Goal: Information Seeking & Learning: Find specific page/section

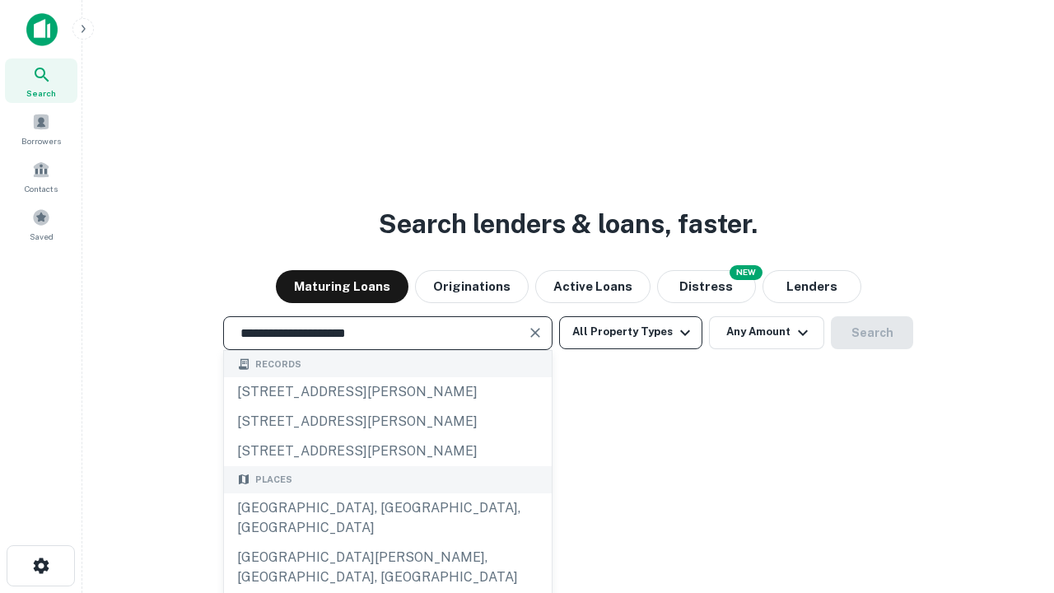
click at [387, 542] on div "[GEOGRAPHIC_DATA], [GEOGRAPHIC_DATA], [GEOGRAPHIC_DATA]" at bounding box center [388, 517] width 328 height 49
click at [631, 332] on button "All Property Types" at bounding box center [630, 332] width 143 height 33
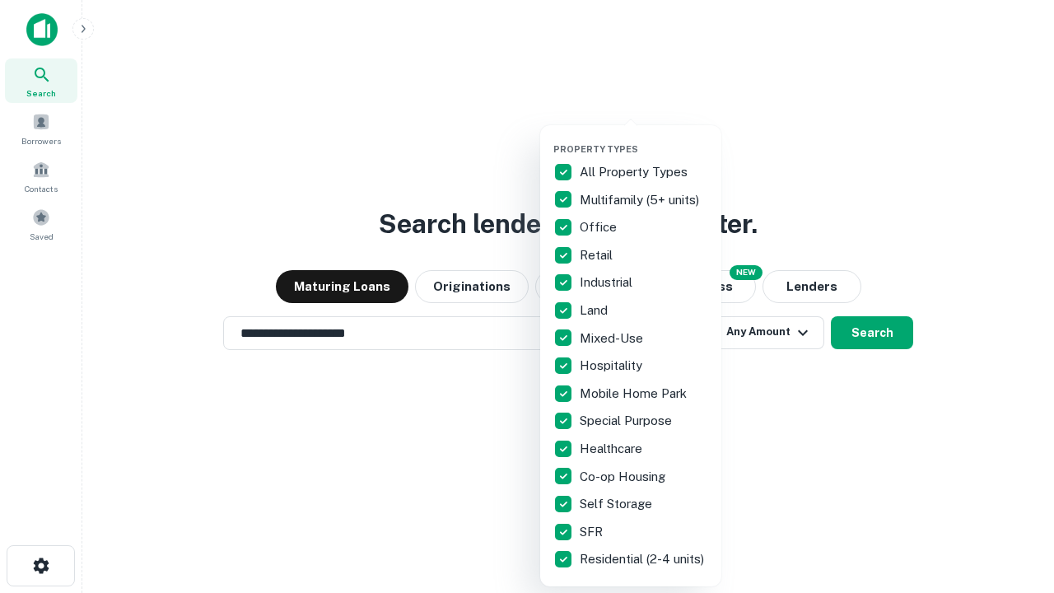
type input "**********"
click at [644, 138] on button "button" at bounding box center [643, 138] width 181 height 1
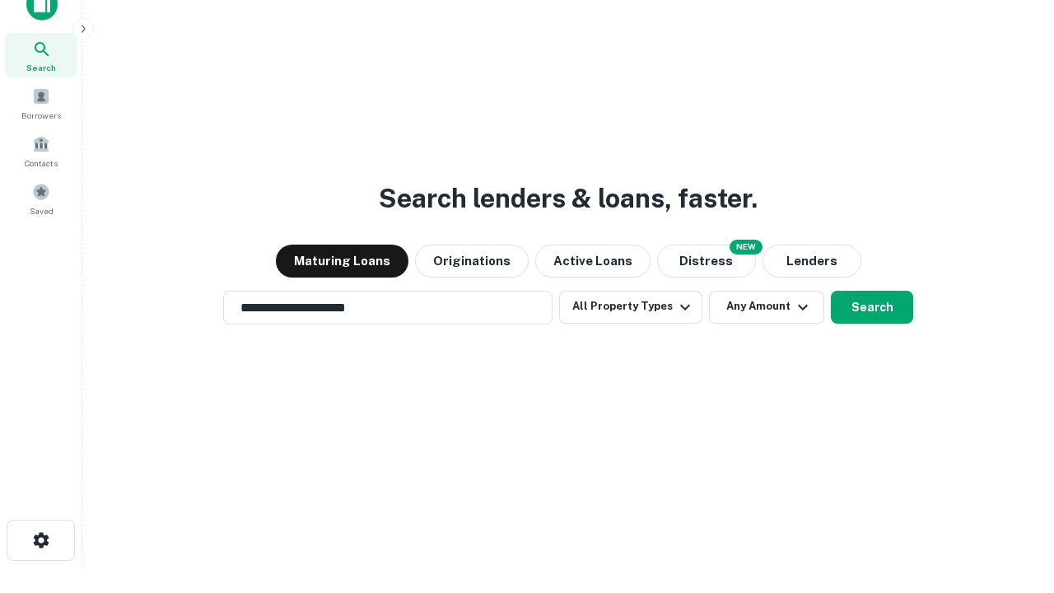
scroll to position [10, 198]
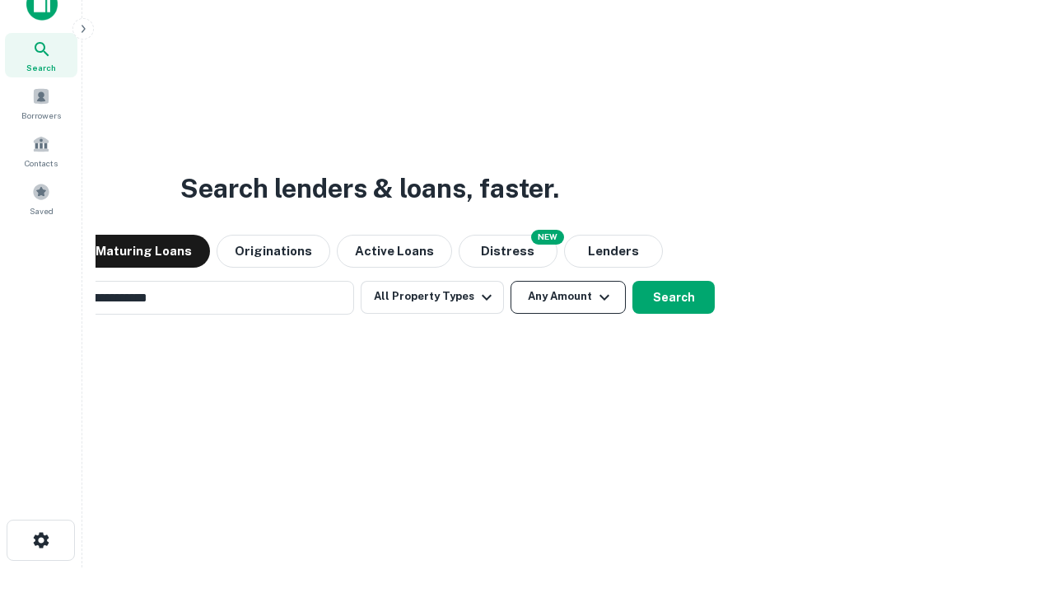
click at [510, 281] on button "Any Amount" at bounding box center [567, 297] width 115 height 33
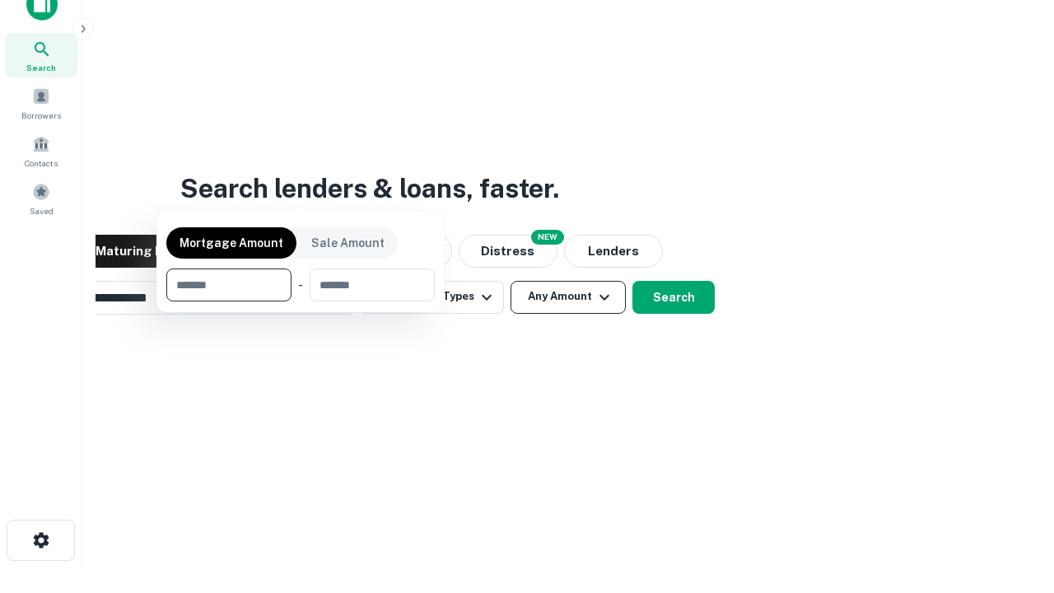
scroll to position [26, 0]
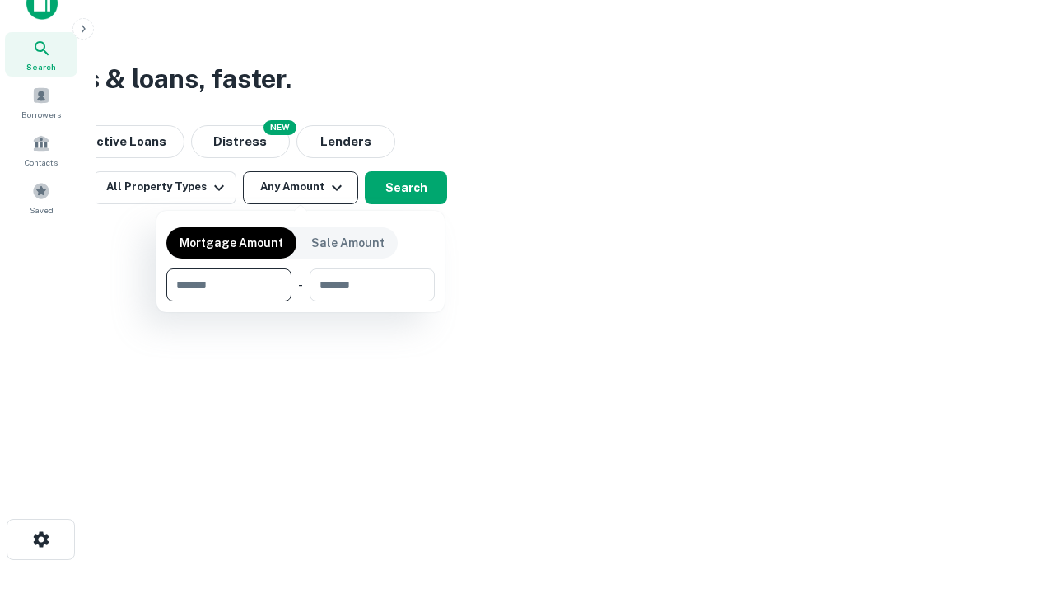
type input "*******"
click at [300, 301] on button "button" at bounding box center [300, 301] width 268 height 1
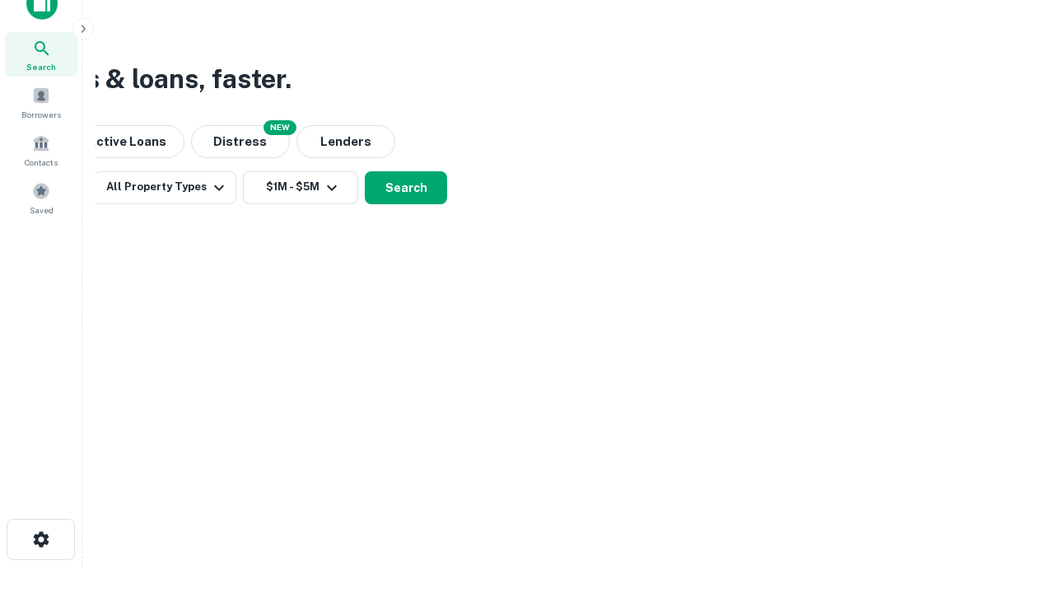
scroll to position [10, 304]
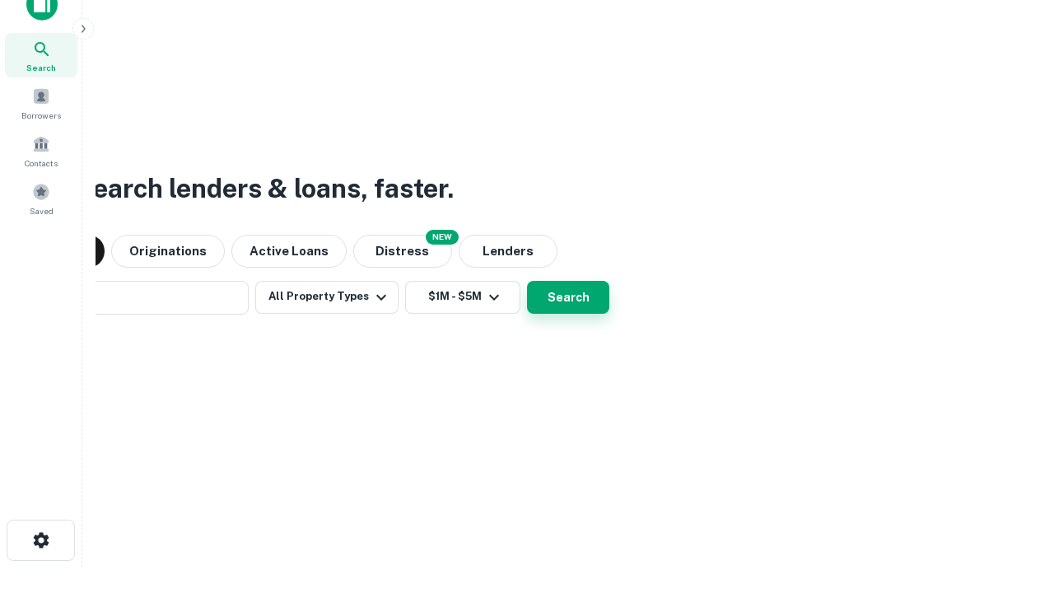
click at [527, 281] on button "Search" at bounding box center [568, 297] width 82 height 33
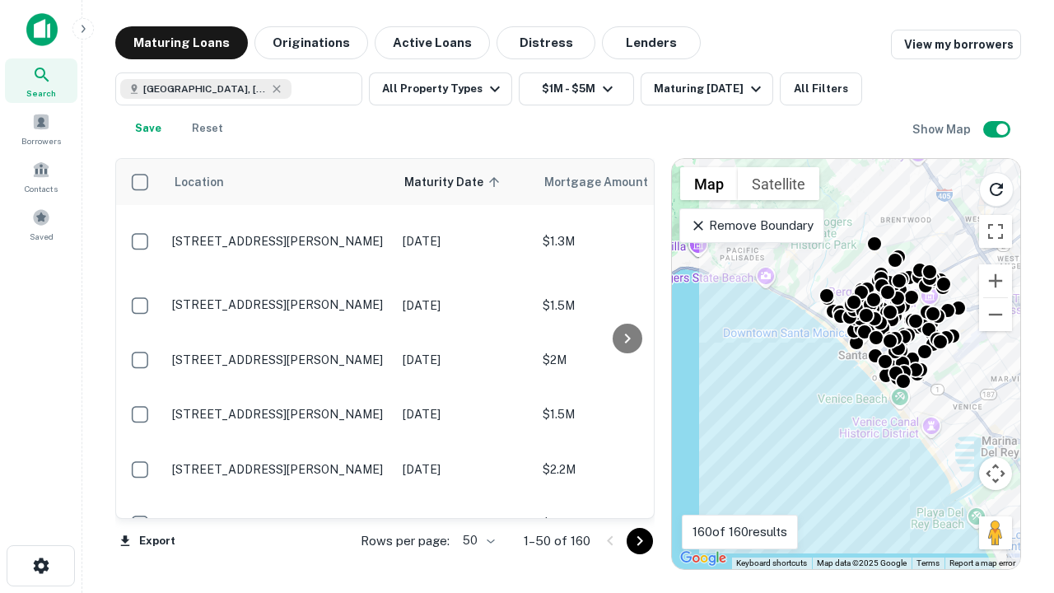
click at [476, 540] on body "Search Borrowers Contacts Saved Maturing Loans Originations Active Loans Distre…" at bounding box center [527, 296] width 1054 height 593
click at [477, 499] on li "25" at bounding box center [477, 499] width 48 height 30
